Goal: Browse casually

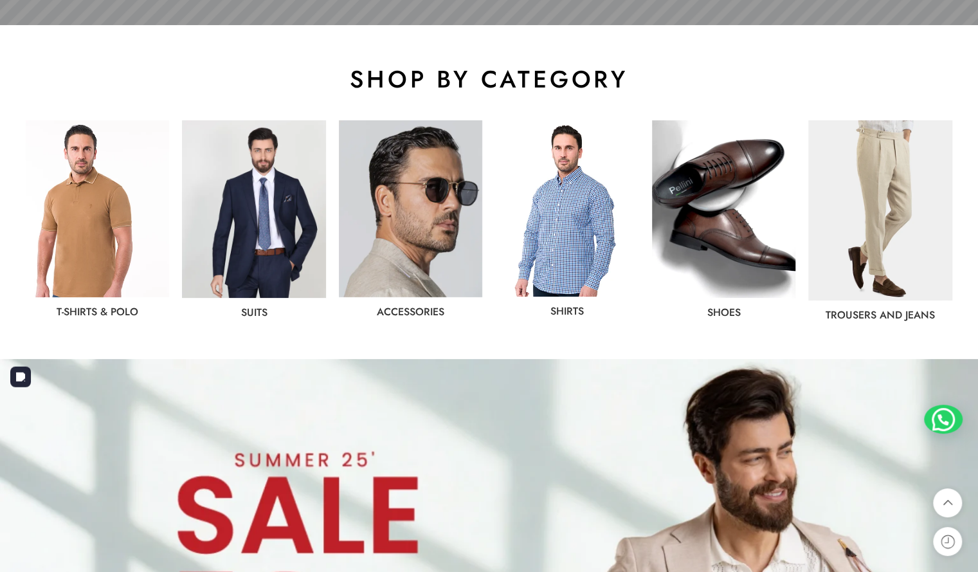
scroll to position [631, 0]
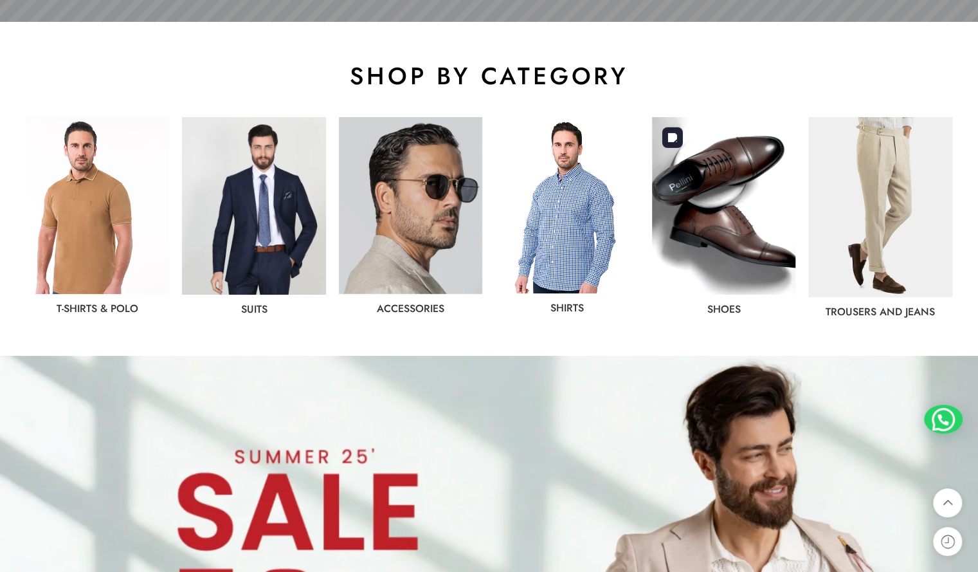
click at [769, 263] on img at bounding box center [723, 205] width 143 height 177
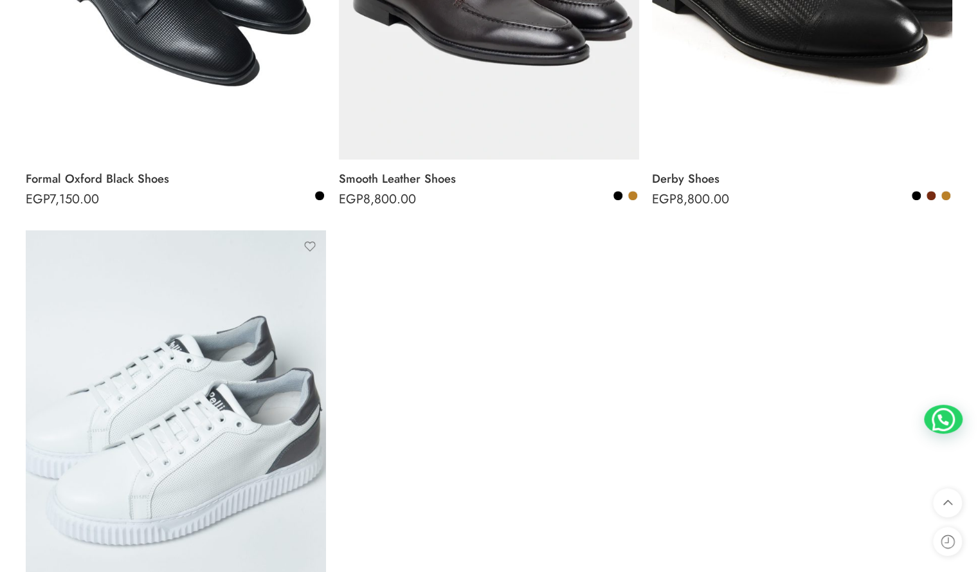
scroll to position [3568, 0]
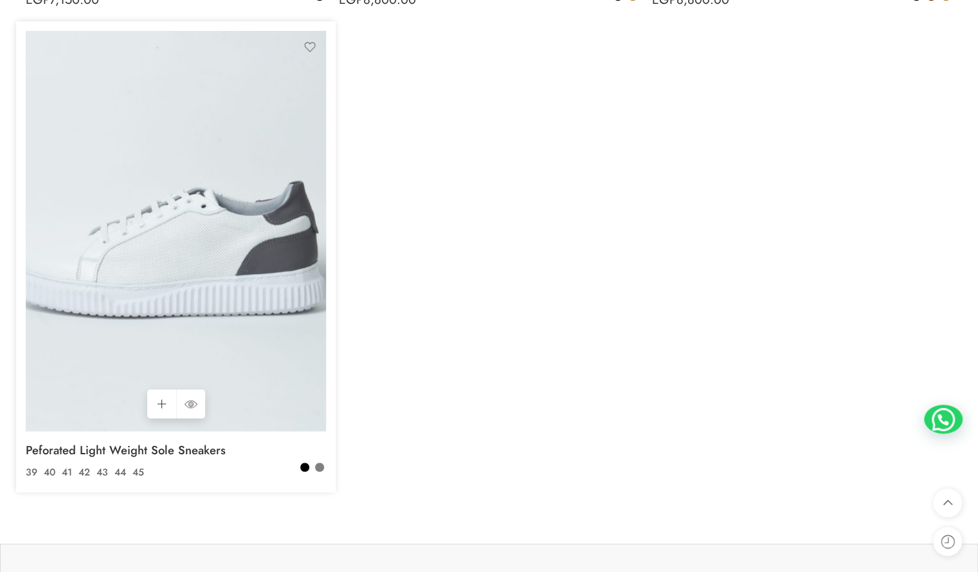
click at [237, 254] on img at bounding box center [176, 231] width 300 height 401
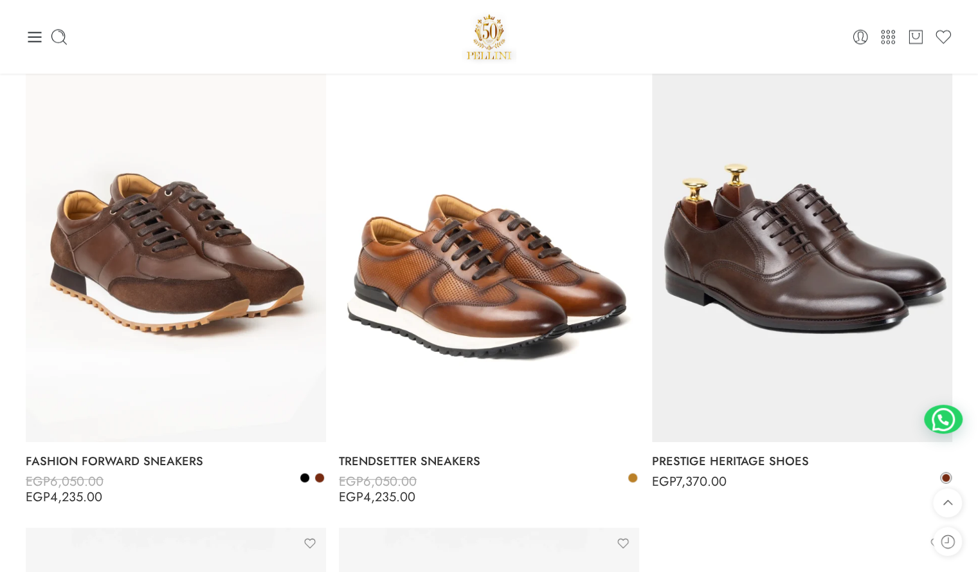
scroll to position [1509, 0]
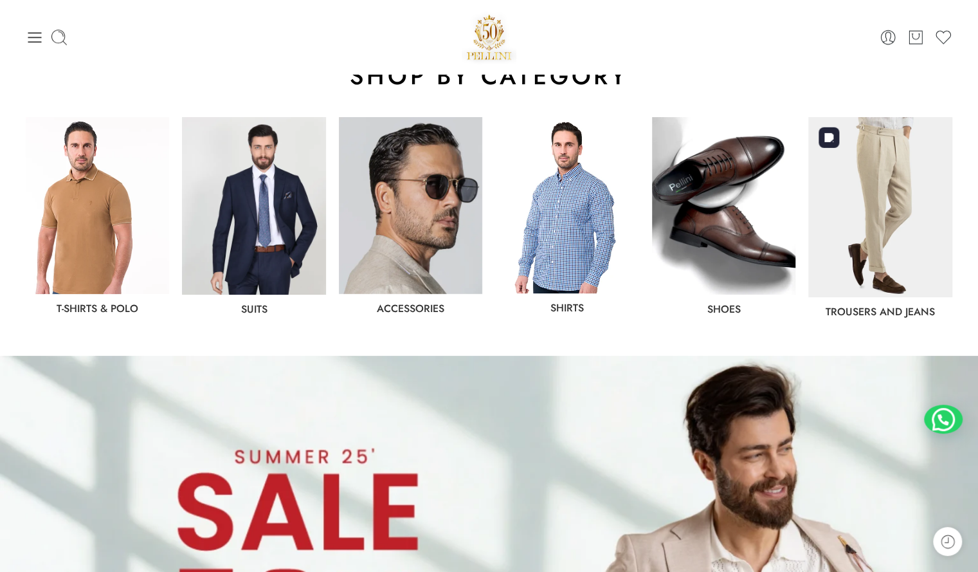
click at [886, 250] on img at bounding box center [879, 207] width 143 height 180
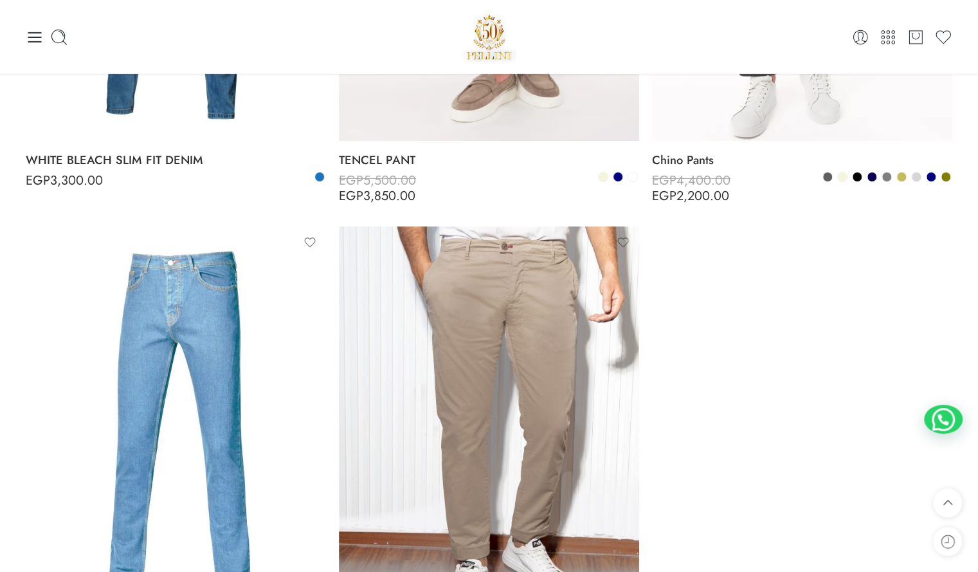
scroll to position [2296, 0]
